Goal: Task Accomplishment & Management: Manage account settings

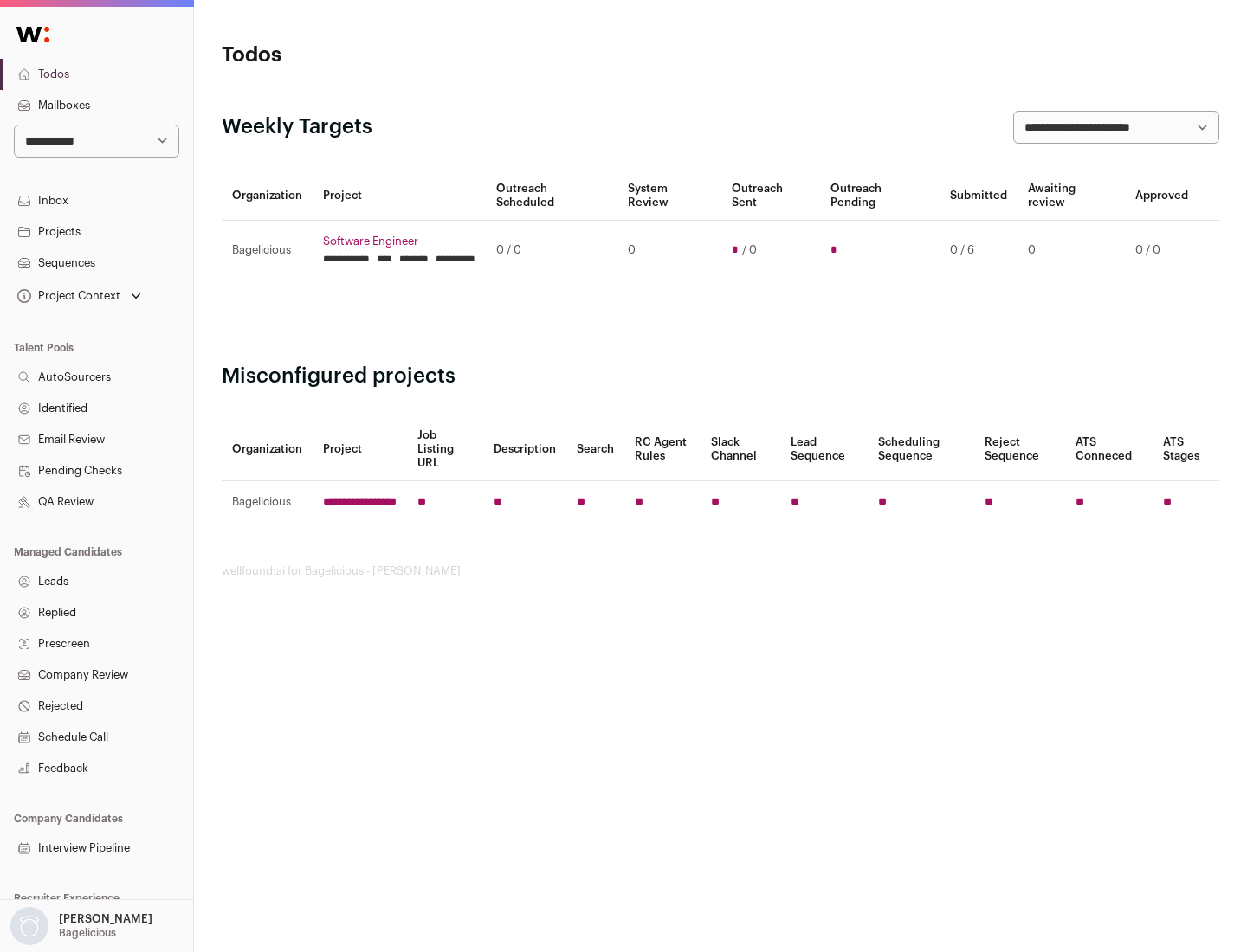
click at [96, 231] on link "Projects" at bounding box center [97, 232] width 193 height 31
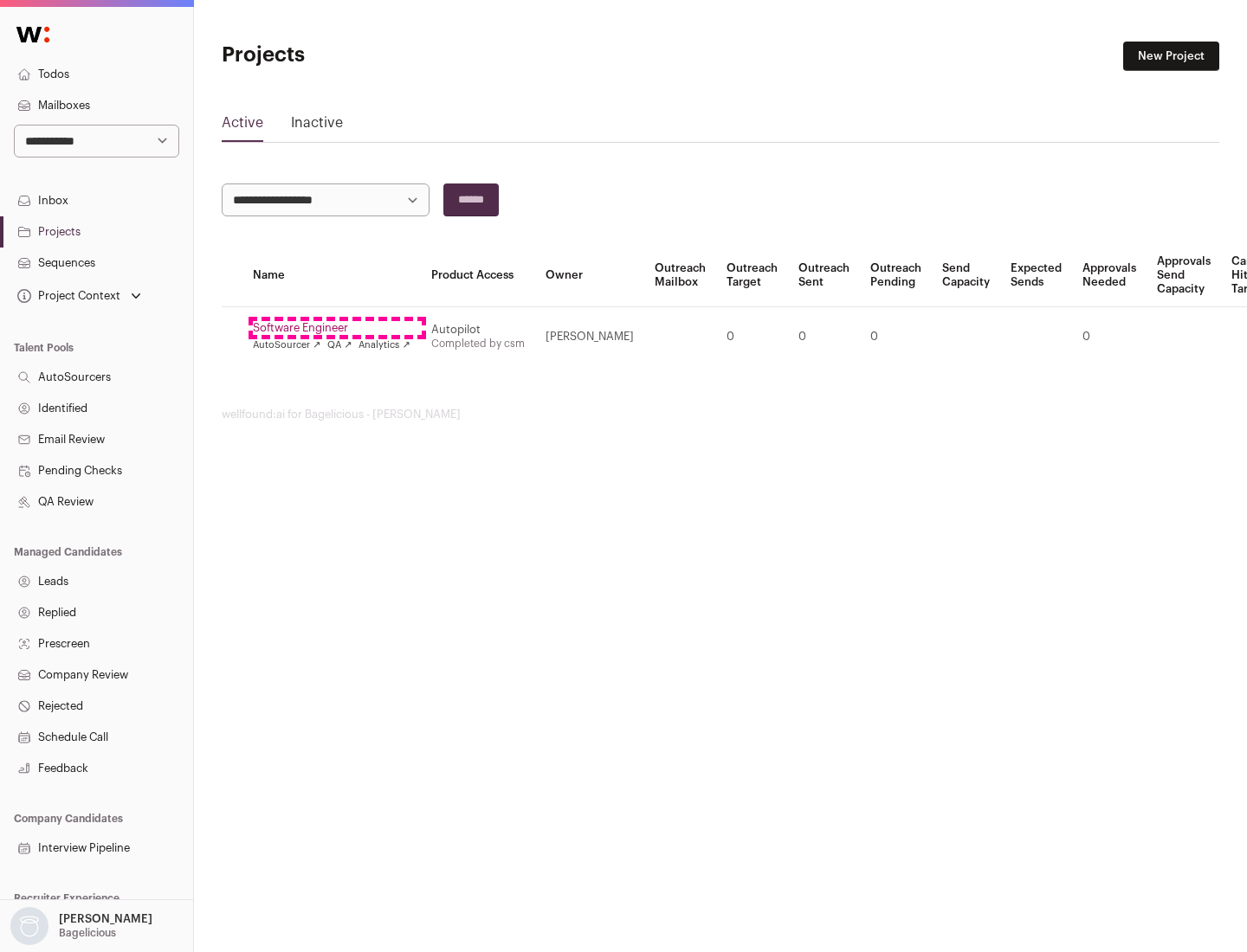
click at [336, 328] on link "Software Engineer" at bounding box center [332, 328] width 158 height 14
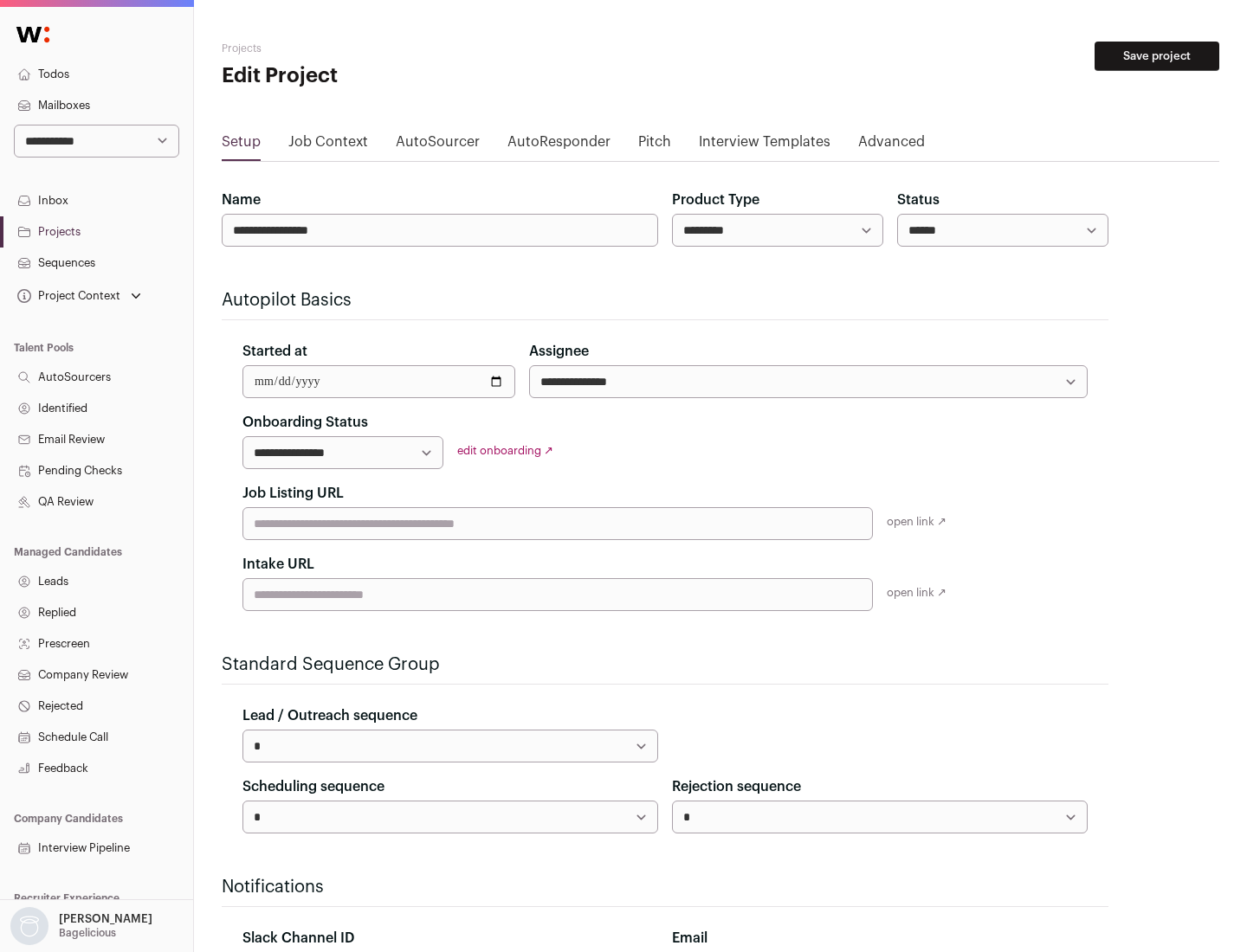
click at [1157, 56] on button "Save project" at bounding box center [1156, 56] width 125 height 29
